Goal: Information Seeking & Learning: Find contact information

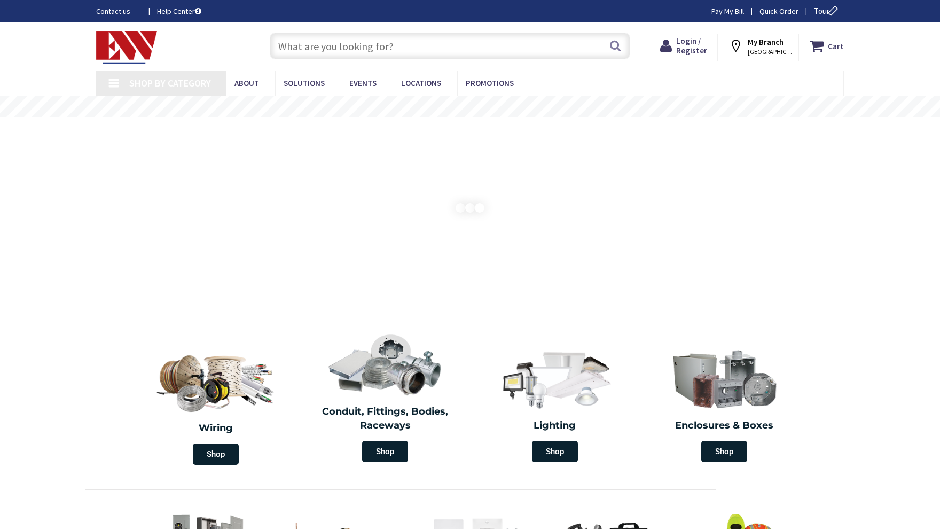
type input "[GEOGRAPHIC_DATA][PERSON_NAME], [GEOGRAPHIC_DATA]"
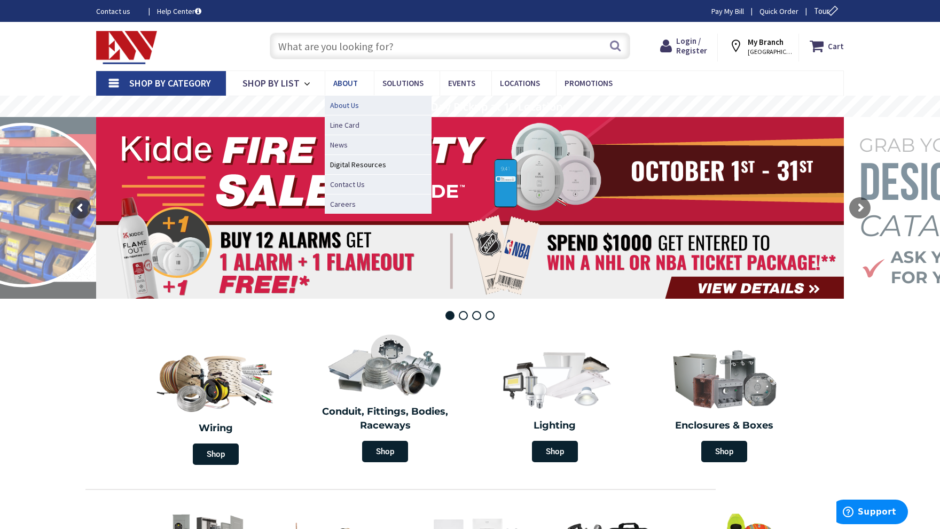
click at [349, 106] on span "About Us" at bounding box center [344, 105] width 29 height 11
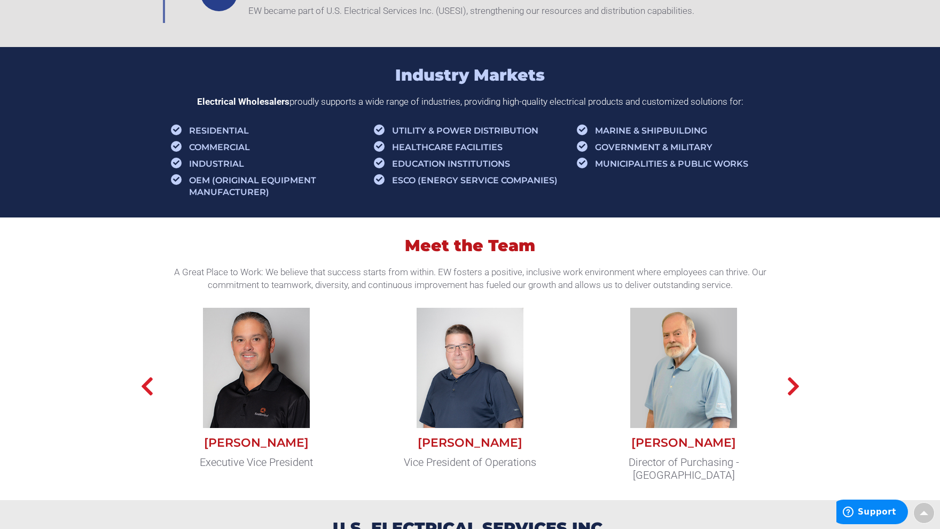
scroll to position [801, 0]
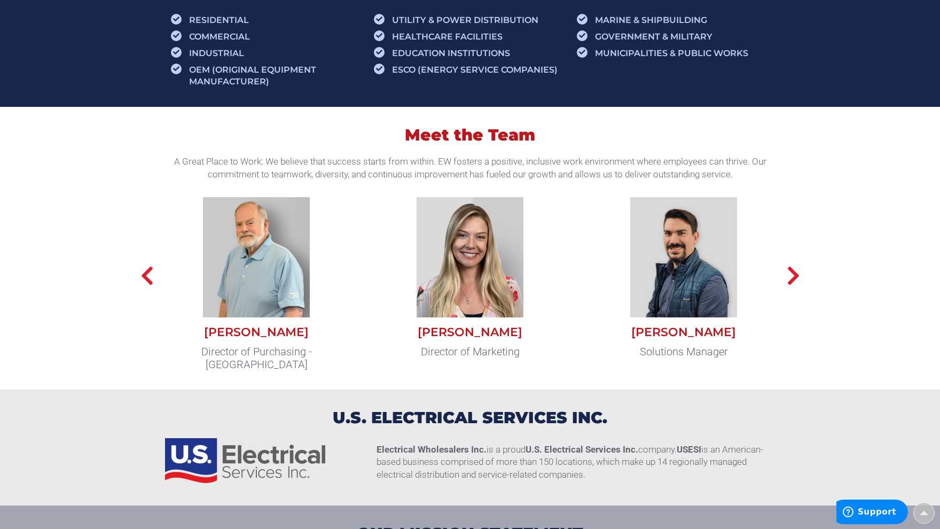
click at [690, 335] on div "Kevin Carpenter" at bounding box center [684, 332] width 198 height 14
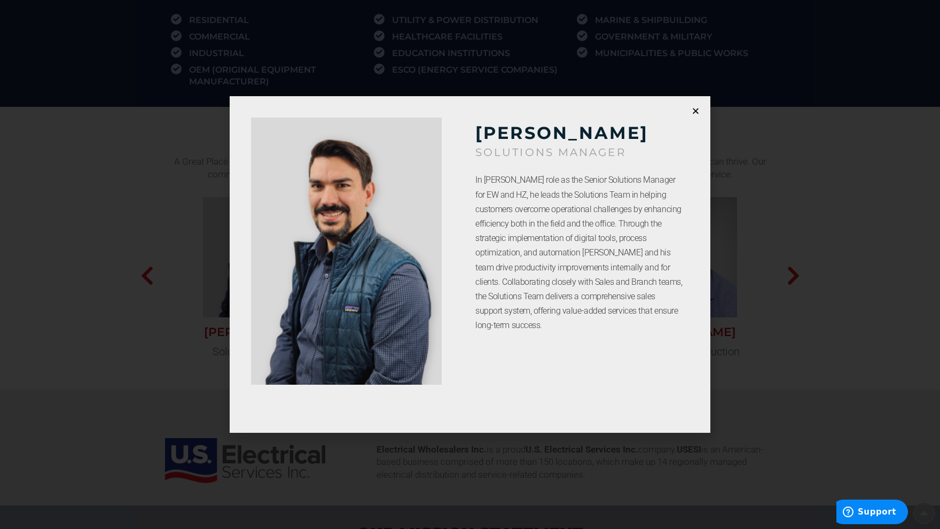
drag, startPoint x: 472, startPoint y: 128, endPoint x: 673, endPoint y: 131, distance: 200.8
click at [673, 131] on div "Kevin Carpenter SOLUTIONS MANAGER In Kevin Carpenter’s role as the Senior Solut…" at bounding box center [579, 265] width 219 height 294
copy h3 "Kevin Carpenter"
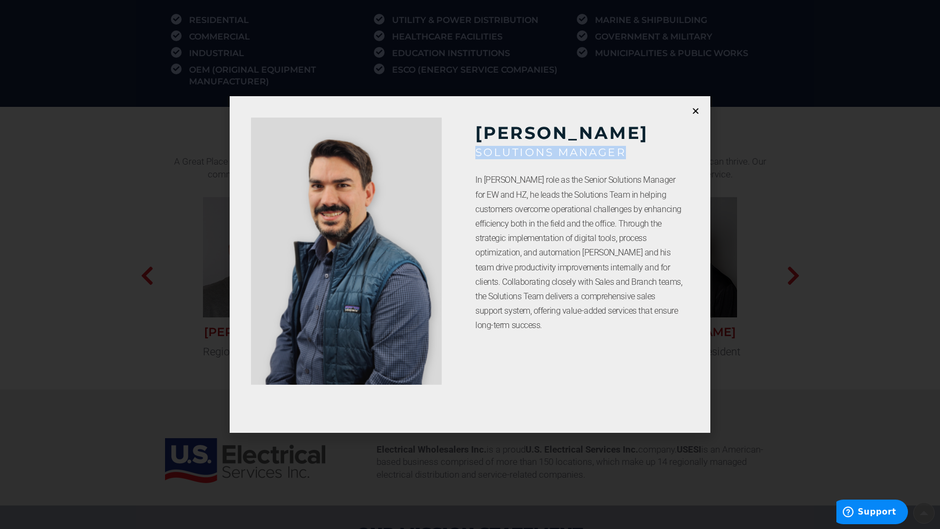
drag, startPoint x: 472, startPoint y: 154, endPoint x: 627, endPoint y: 154, distance: 154.9
click at [627, 154] on div "Kevin Carpenter SOLUTIONS MANAGER In Kevin Carpenter’s role as the Senior Solut…" at bounding box center [579, 265] width 219 height 294
copy h6 "SOLUTIONS MANAGER"
drag, startPoint x: 683, startPoint y: 148, endPoint x: 702, endPoint y: 145, distance: 19.4
click at [684, 147] on div "Kevin Carpenter SOLUTIONS MANAGER In Kevin Carpenter’s role as the Senior Solut…" at bounding box center [579, 265] width 219 height 294
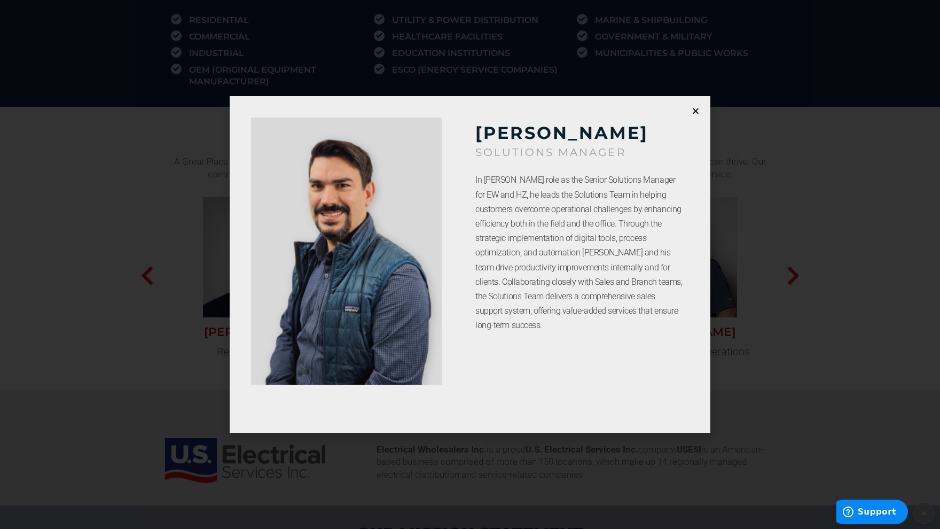
click at [693, 104] on div "Kevin Carpenter SOLUTIONS MANAGER In Kevin Carpenter’s role as the Senior Solut…" at bounding box center [470, 264] width 481 height 336
click at [693, 106] on div "Kevin Carpenter SOLUTIONS MANAGER In Kevin Carpenter’s role as the Senior Solut…" at bounding box center [470, 264] width 481 height 336
click at [694, 109] on icon "Close" at bounding box center [696, 111] width 8 height 8
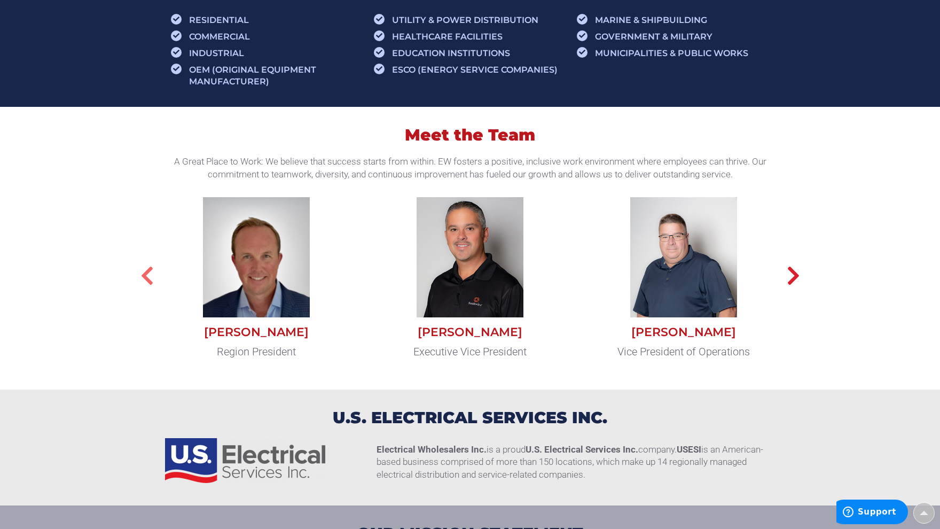
click at [144, 272] on icon "button" at bounding box center [146, 275] width 13 height 21
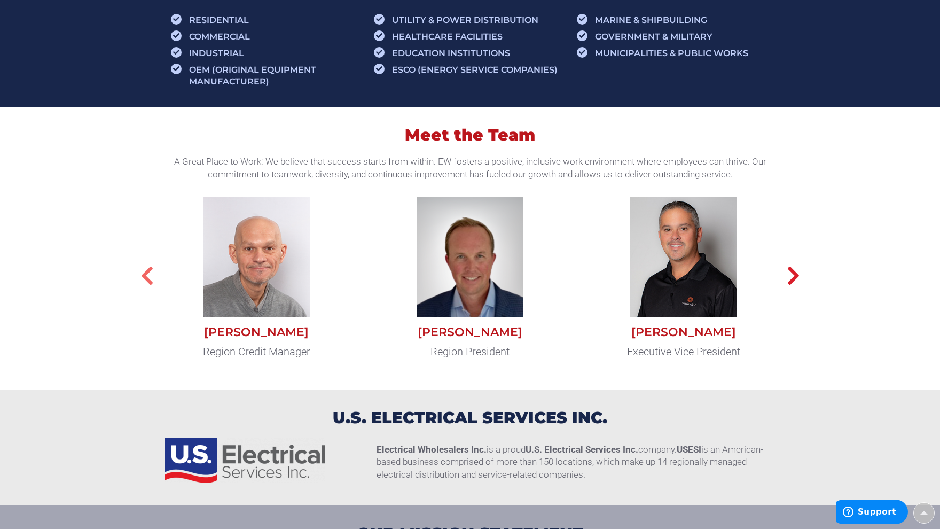
click at [144, 272] on icon "button" at bounding box center [146, 275] width 13 height 21
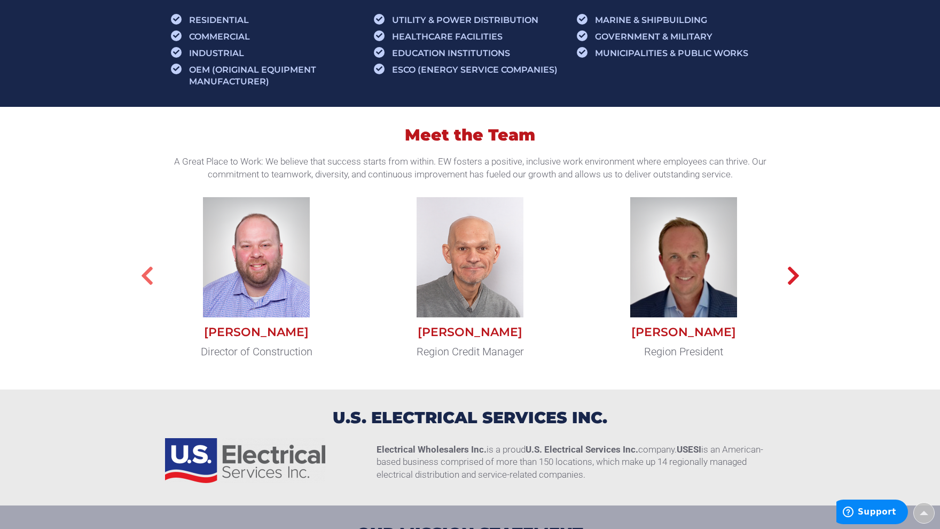
click at [144, 272] on icon "button" at bounding box center [146, 275] width 13 height 21
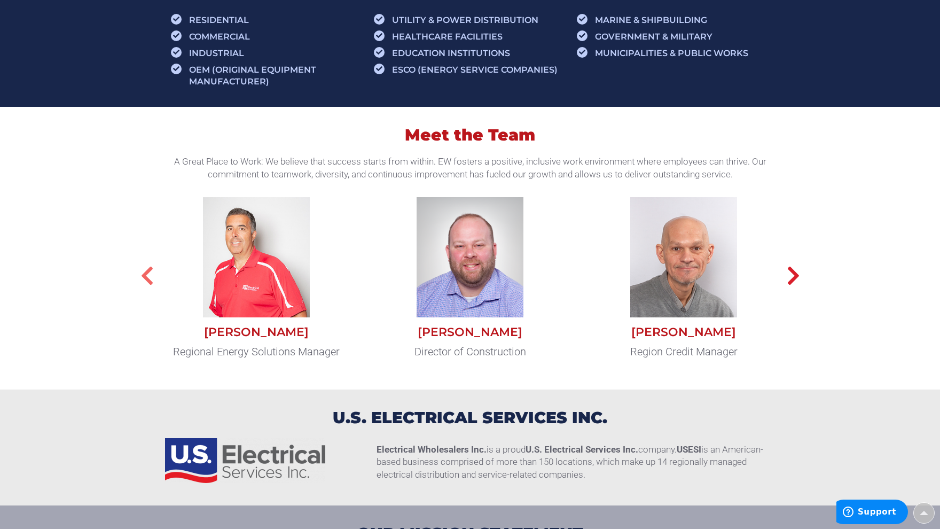
click at [144, 272] on icon "button" at bounding box center [146, 275] width 13 height 21
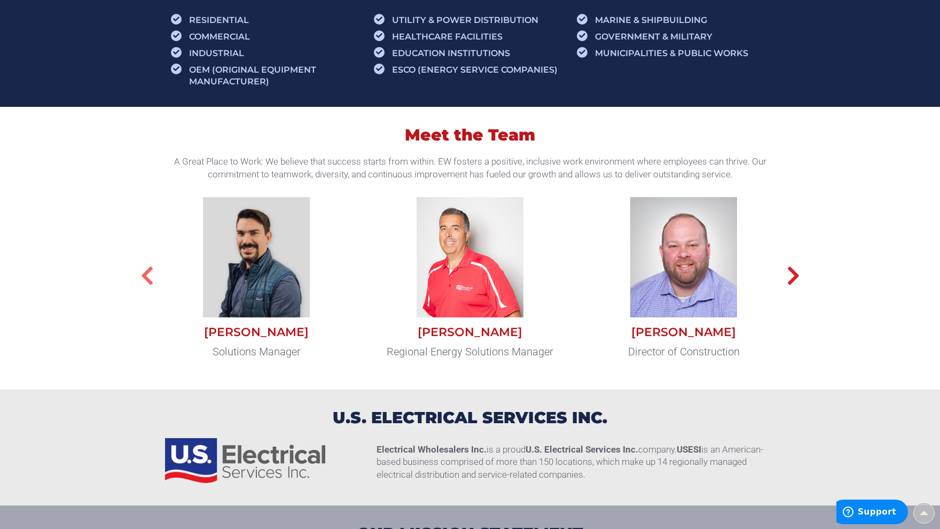
click at [144, 272] on icon "button" at bounding box center [146, 275] width 13 height 21
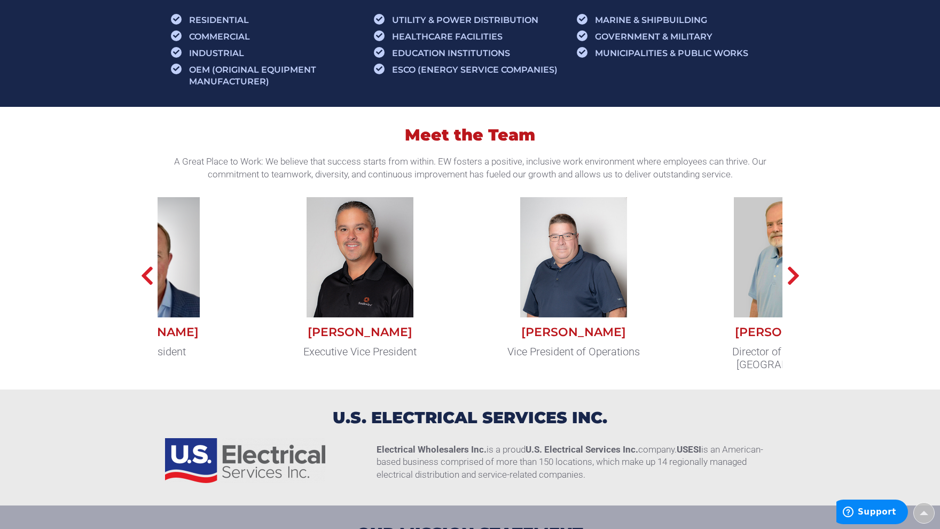
drag, startPoint x: 513, startPoint y: 333, endPoint x: 421, endPoint y: 331, distance: 91.4
click at [421, 331] on div "Chris Carrera" at bounding box center [360, 332] width 198 height 14
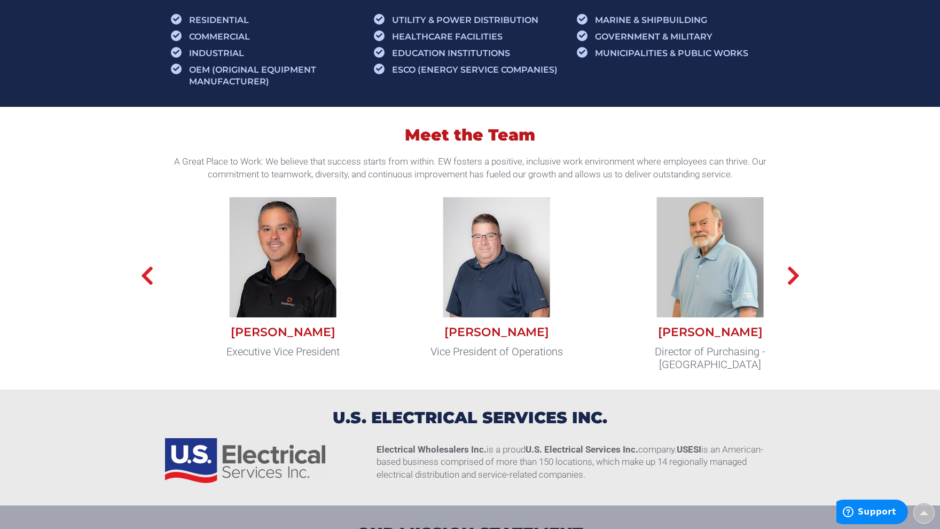
click at [274, 283] on img at bounding box center [283, 257] width 107 height 120
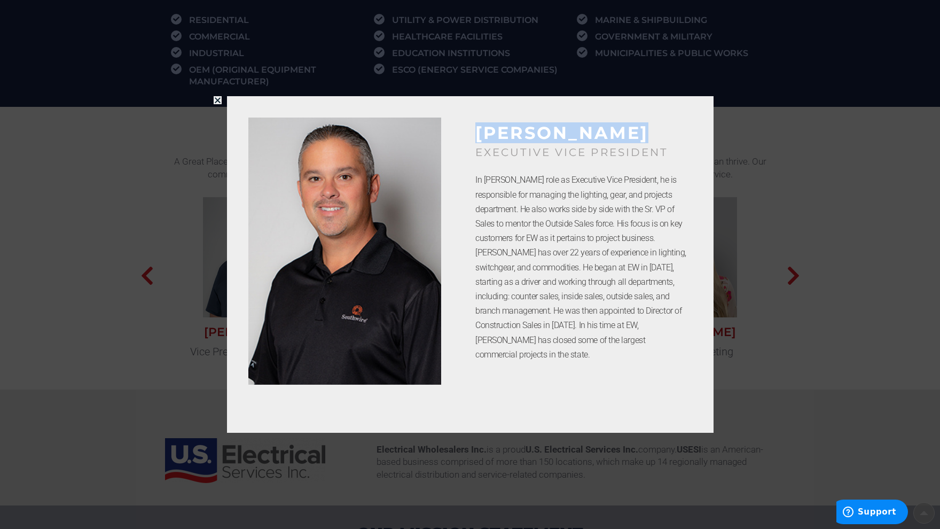
drag, startPoint x: 491, startPoint y: 131, endPoint x: 672, endPoint y: 132, distance: 181.6
click at [672, 132] on div "Chris Carrera​ Executive Vice President In Chris Carrera’s role as Executive Vi…" at bounding box center [470, 265] width 444 height 294
copy div "Chris Carrera​"
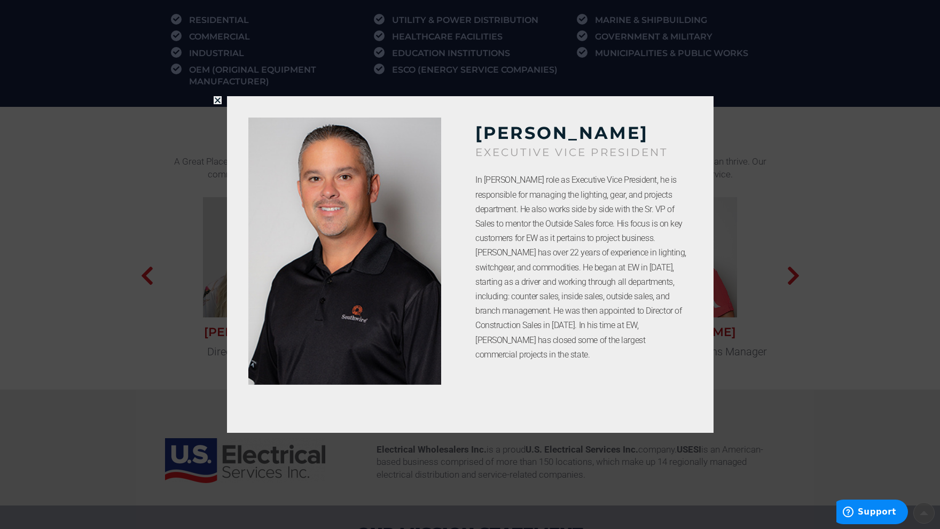
click at [787, 147] on div "Chris Carrera​ Executive Vice President In Chris Carrera’s role as Executive Vi…" at bounding box center [470, 264] width 940 height 529
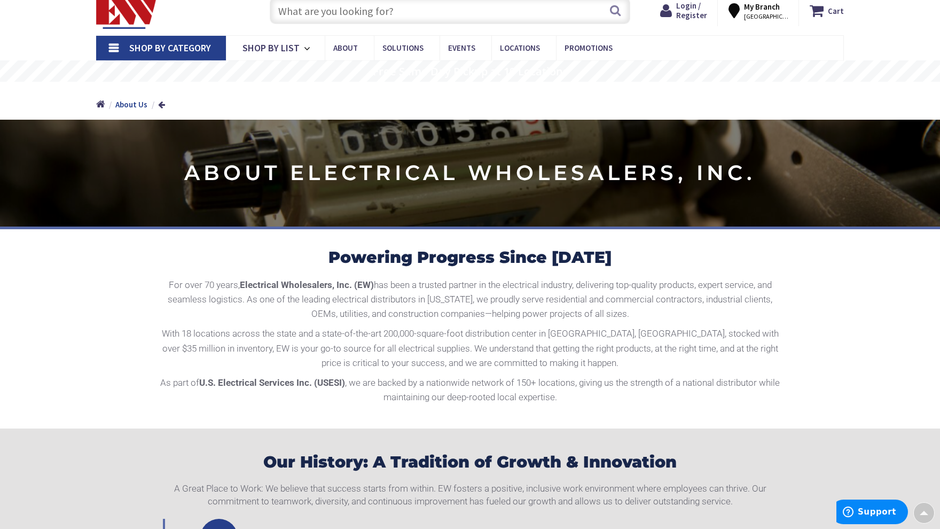
scroll to position [0, 0]
